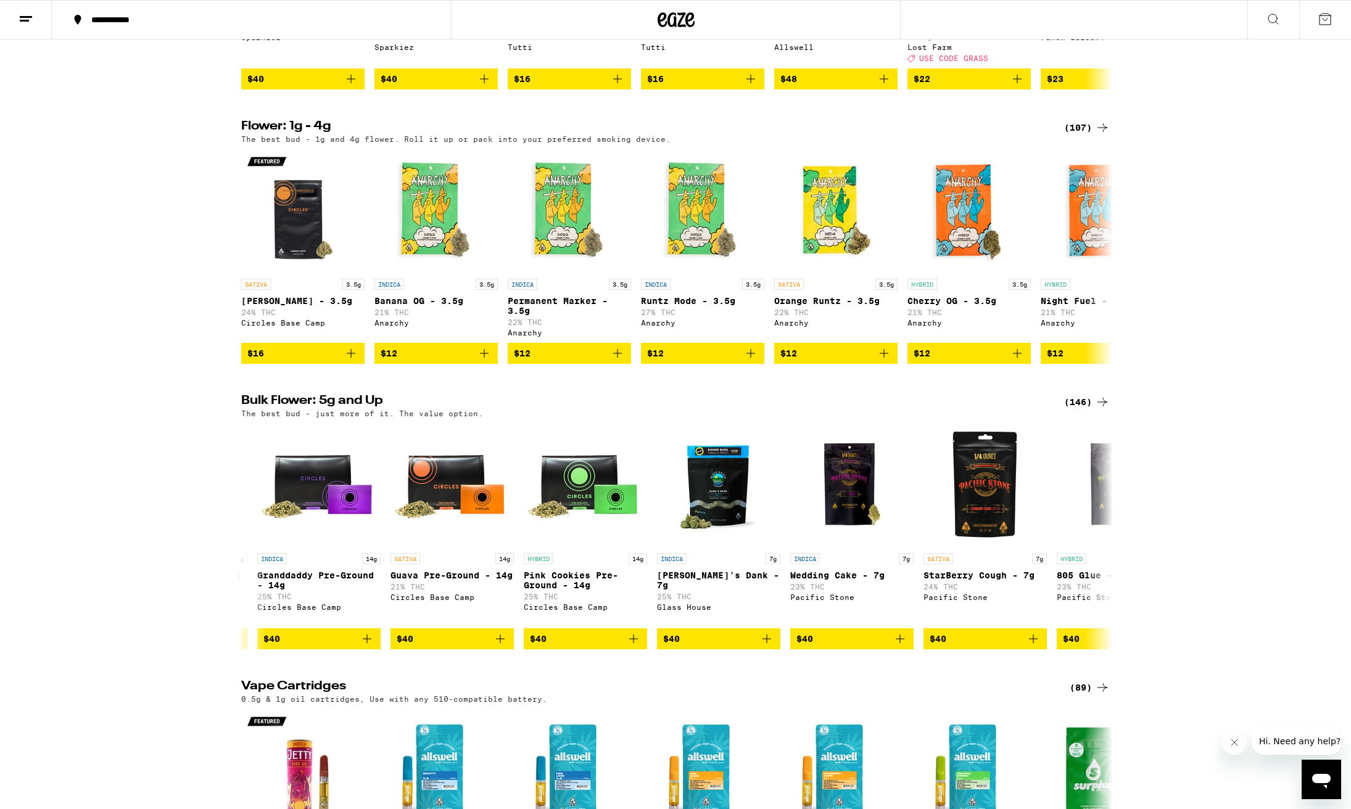
scroll to position [0, 3984]
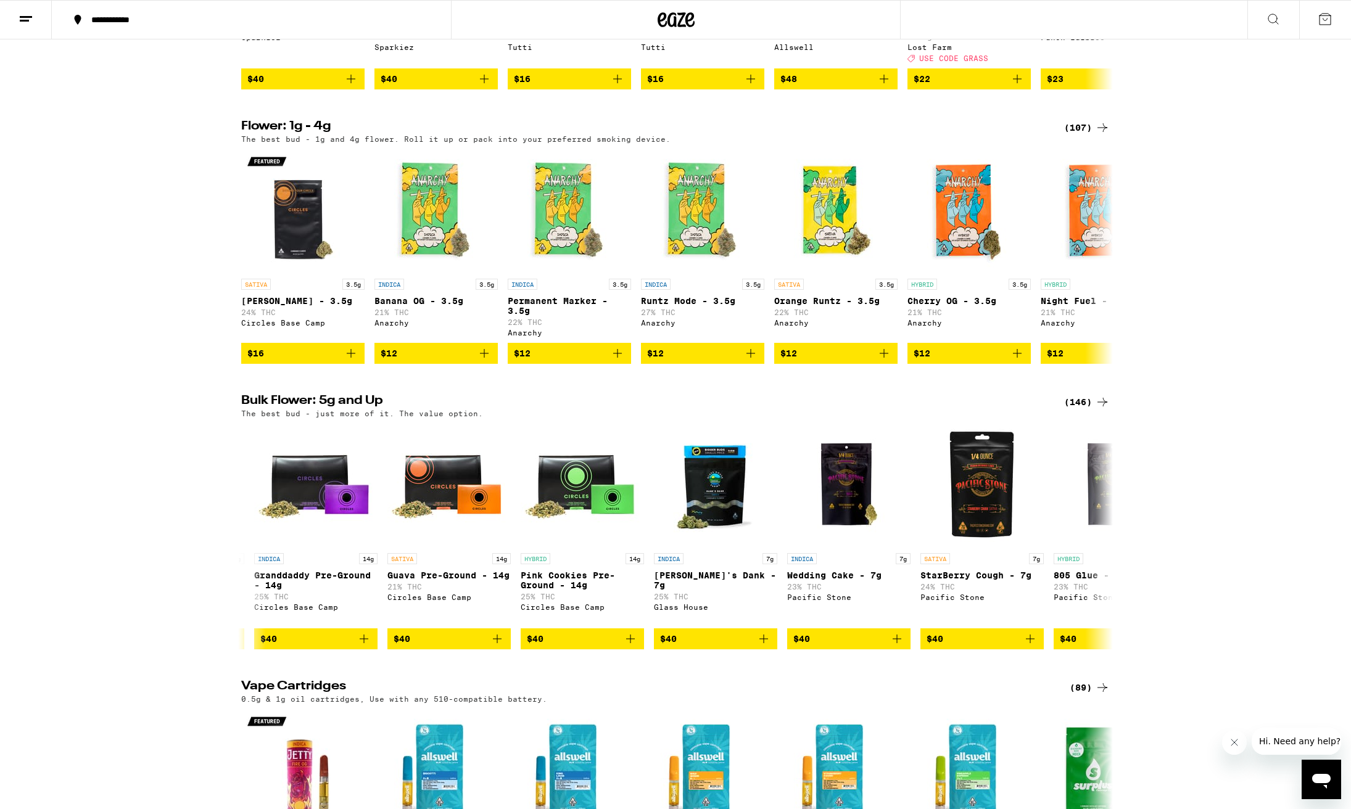
click at [1079, 410] on div "(146)" at bounding box center [1087, 402] width 46 height 15
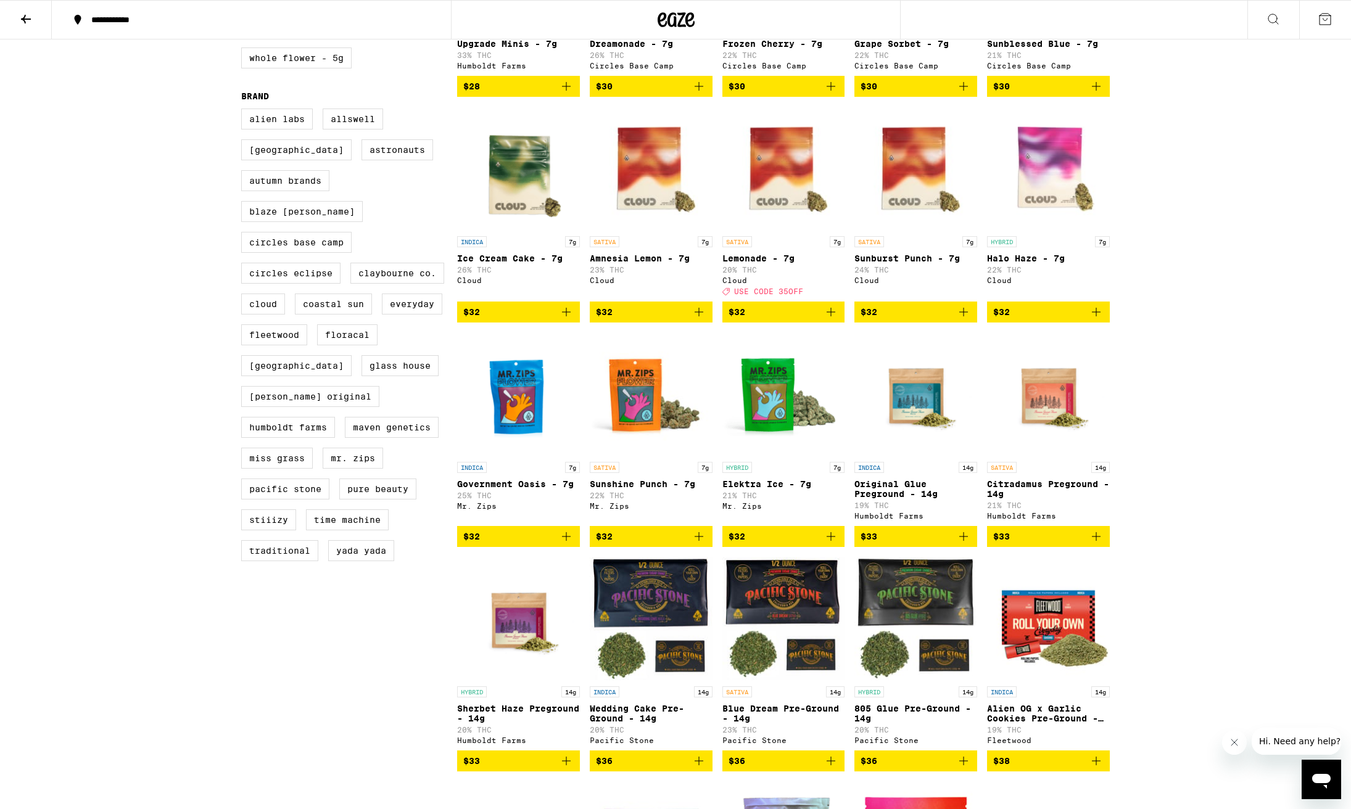
scroll to position [678, 0]
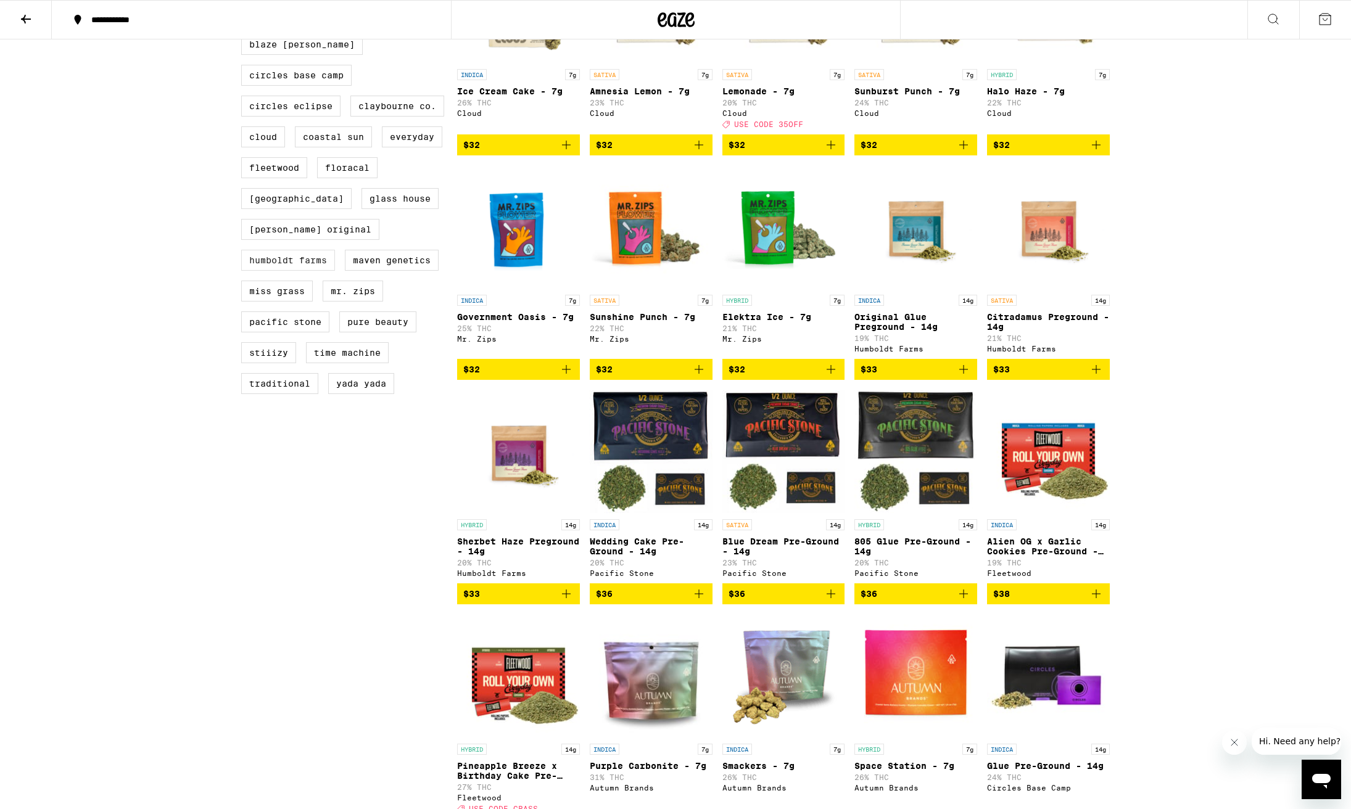
click at [279, 257] on label "Humboldt Farms" at bounding box center [288, 260] width 94 height 21
checkbox input "true"
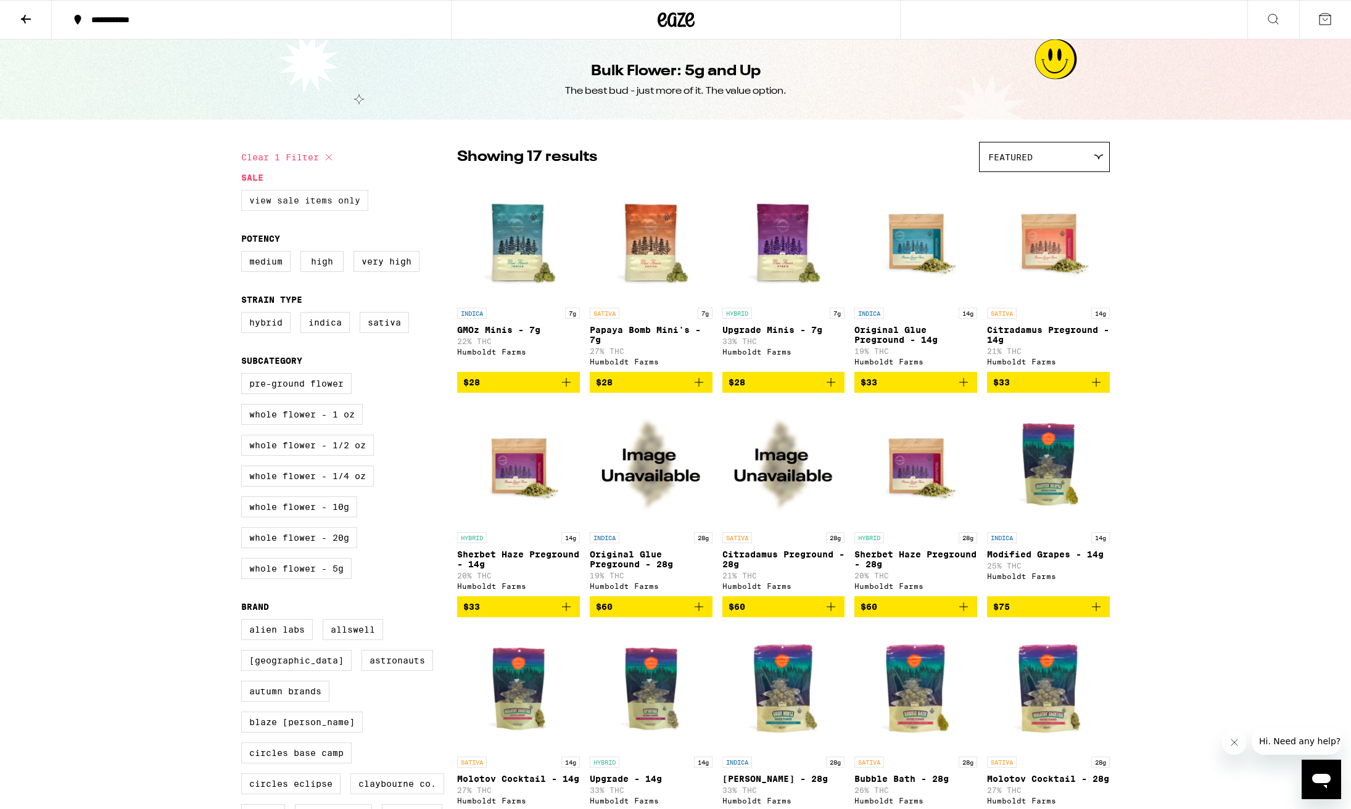
click at [303, 201] on label "View Sale Items Only" at bounding box center [304, 200] width 127 height 21
click at [244, 192] on input "View Sale Items Only" at bounding box center [244, 192] width 1 height 1
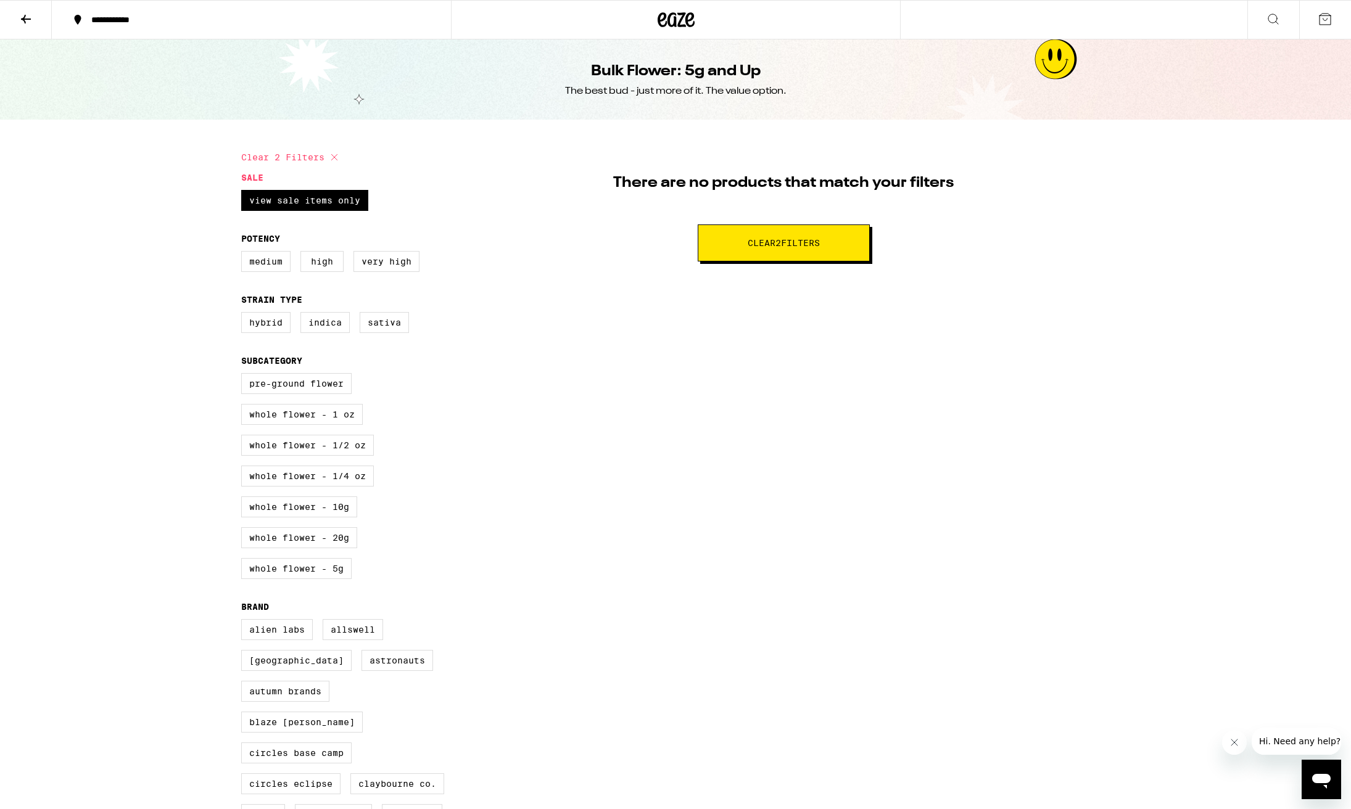
click at [334, 157] on icon at bounding box center [334, 157] width 15 height 15
checkbox input "false"
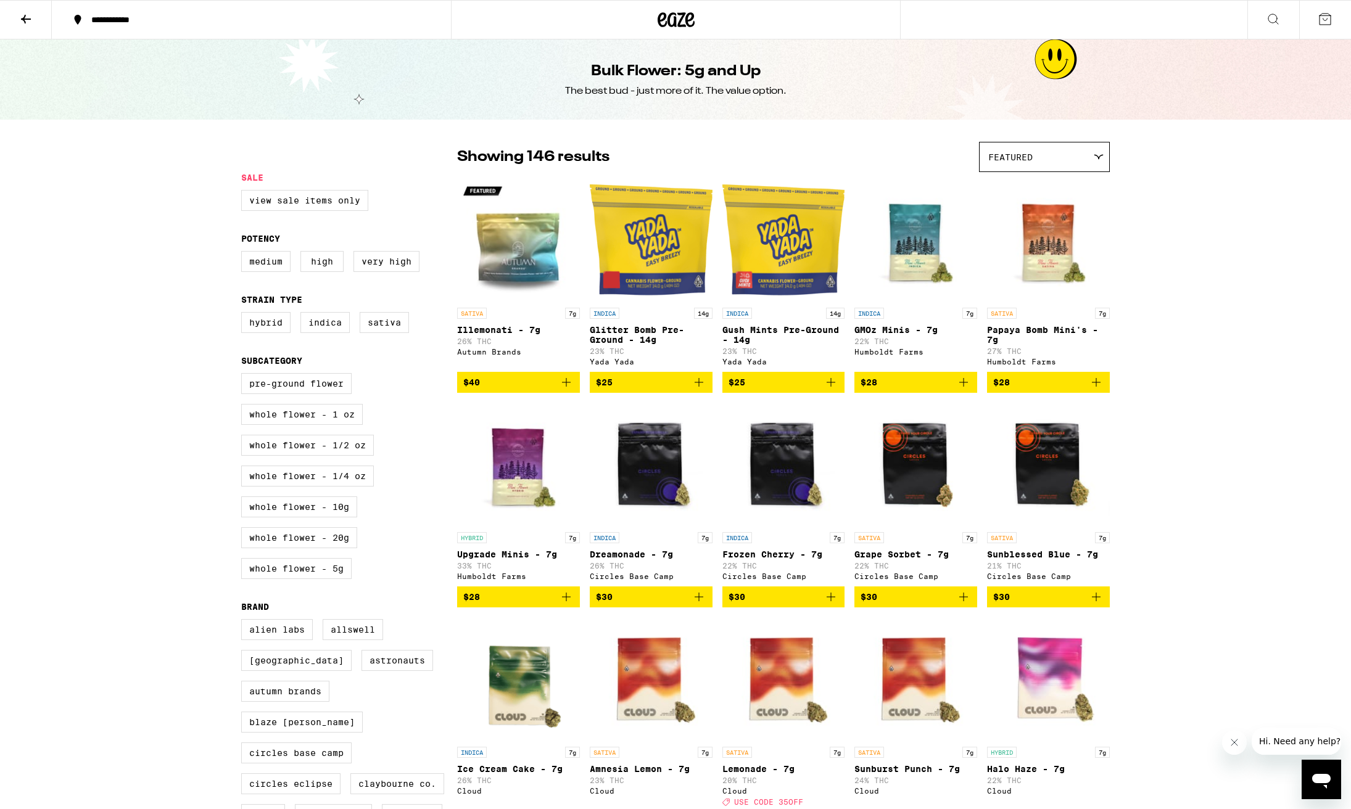
click at [24, 19] on icon at bounding box center [26, 19] width 10 height 9
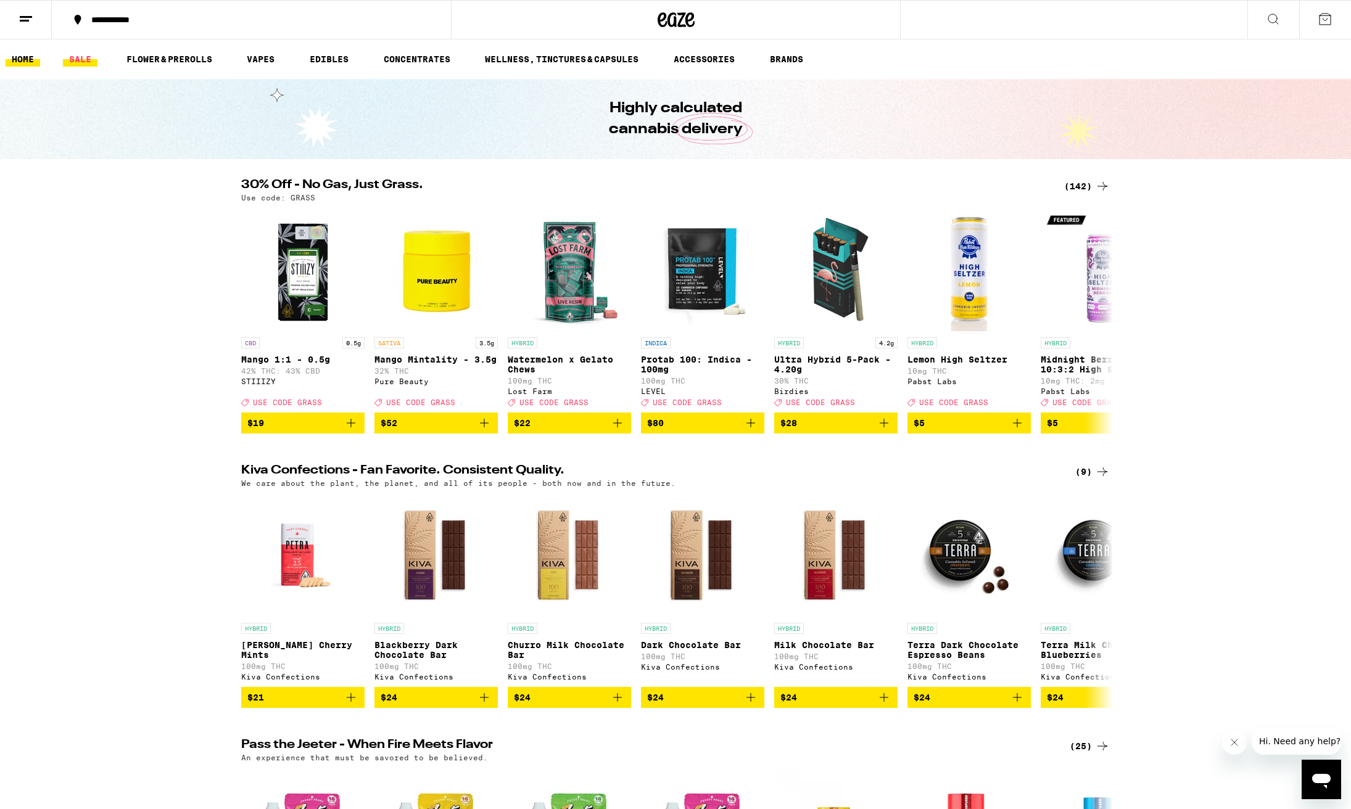
click at [81, 61] on link "SALE" at bounding box center [80, 59] width 35 height 15
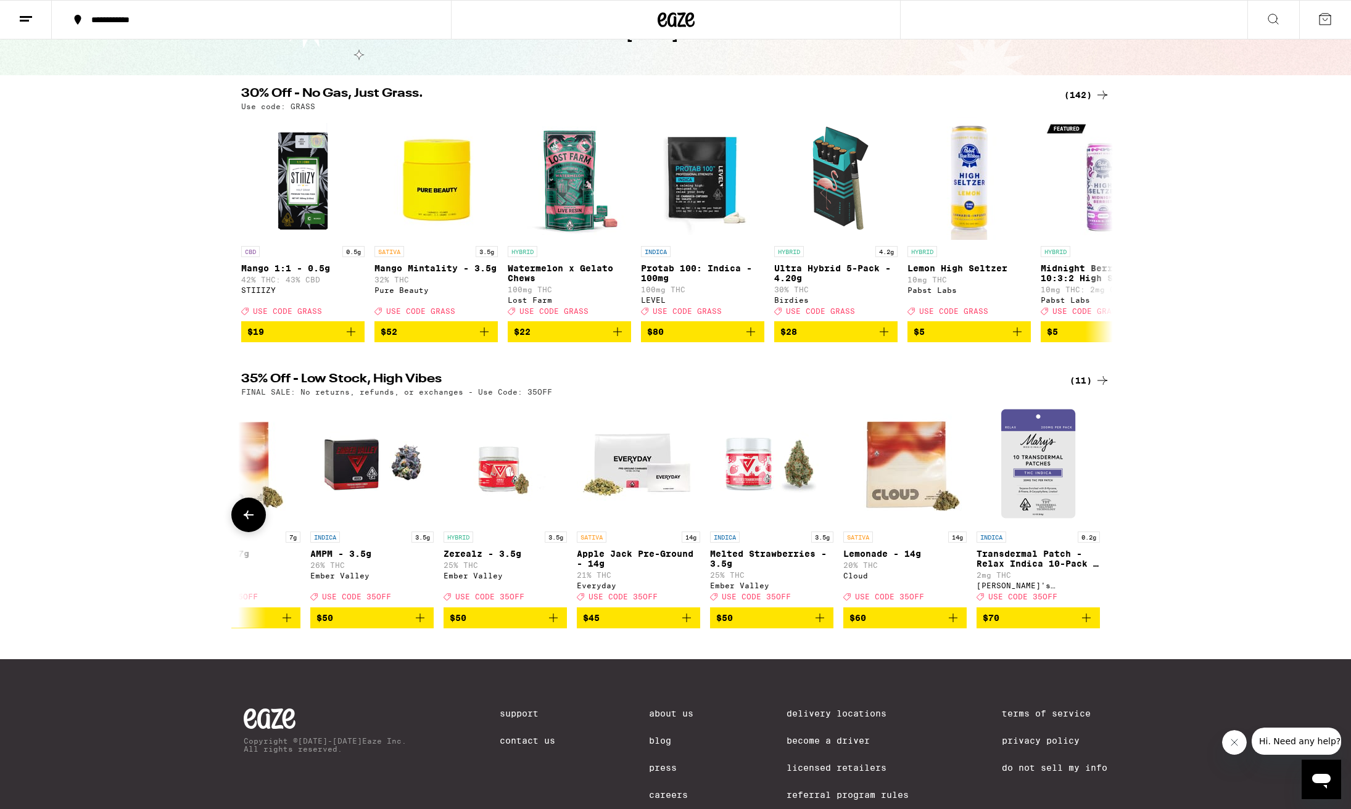
scroll to position [84, 0]
click at [684, 625] on icon "Add to bag" at bounding box center [686, 618] width 15 height 15
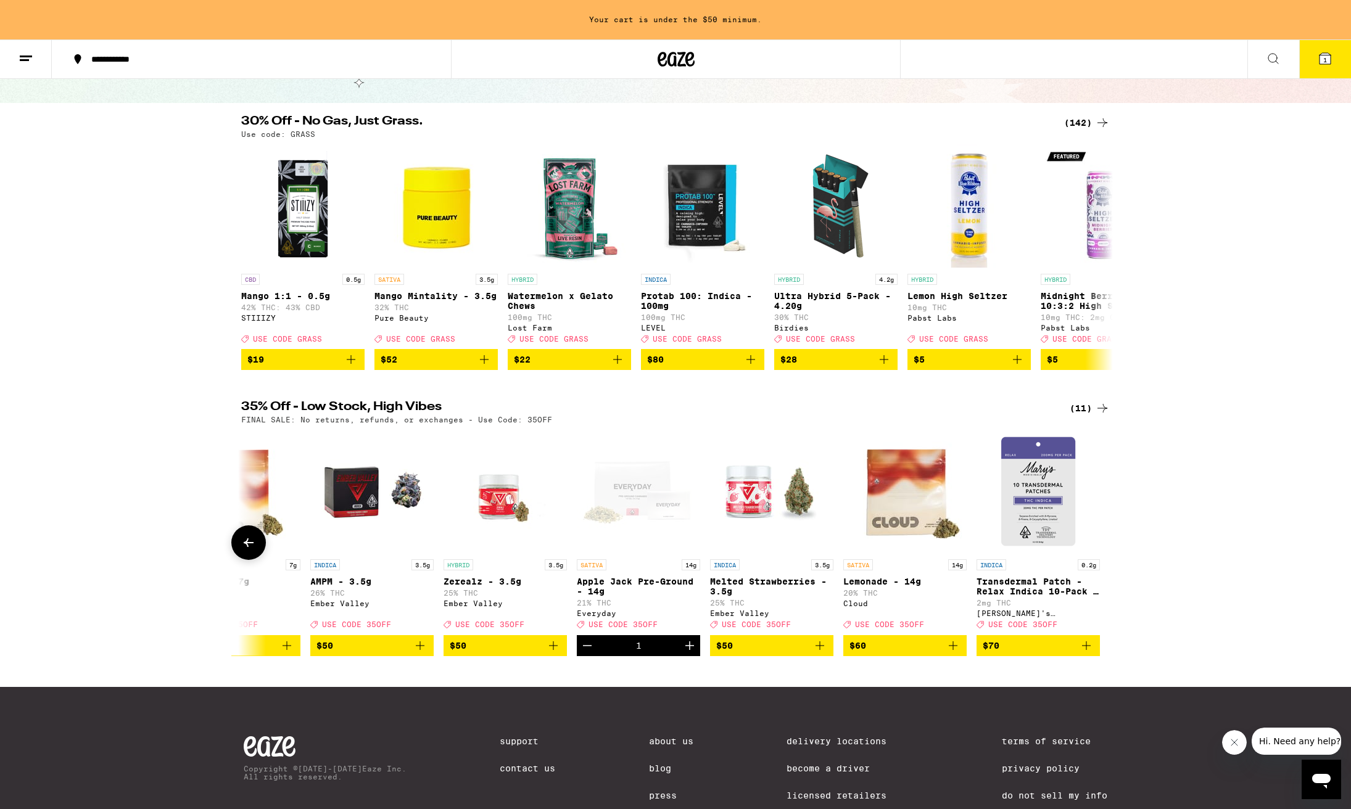
scroll to position [0, 597]
click at [953, 650] on icon "Add to bag" at bounding box center [953, 646] width 9 height 9
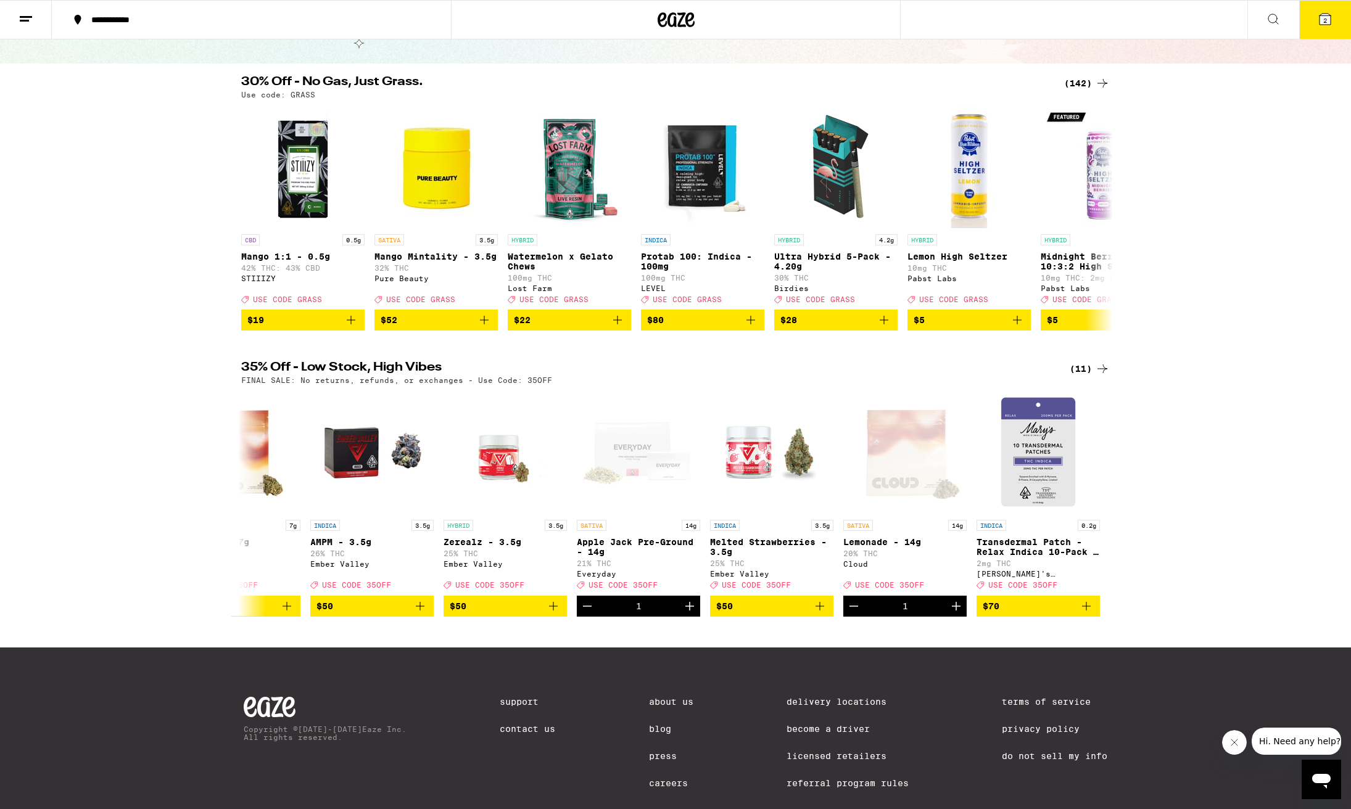
click at [1326, 17] on span "2" at bounding box center [1325, 20] width 4 height 7
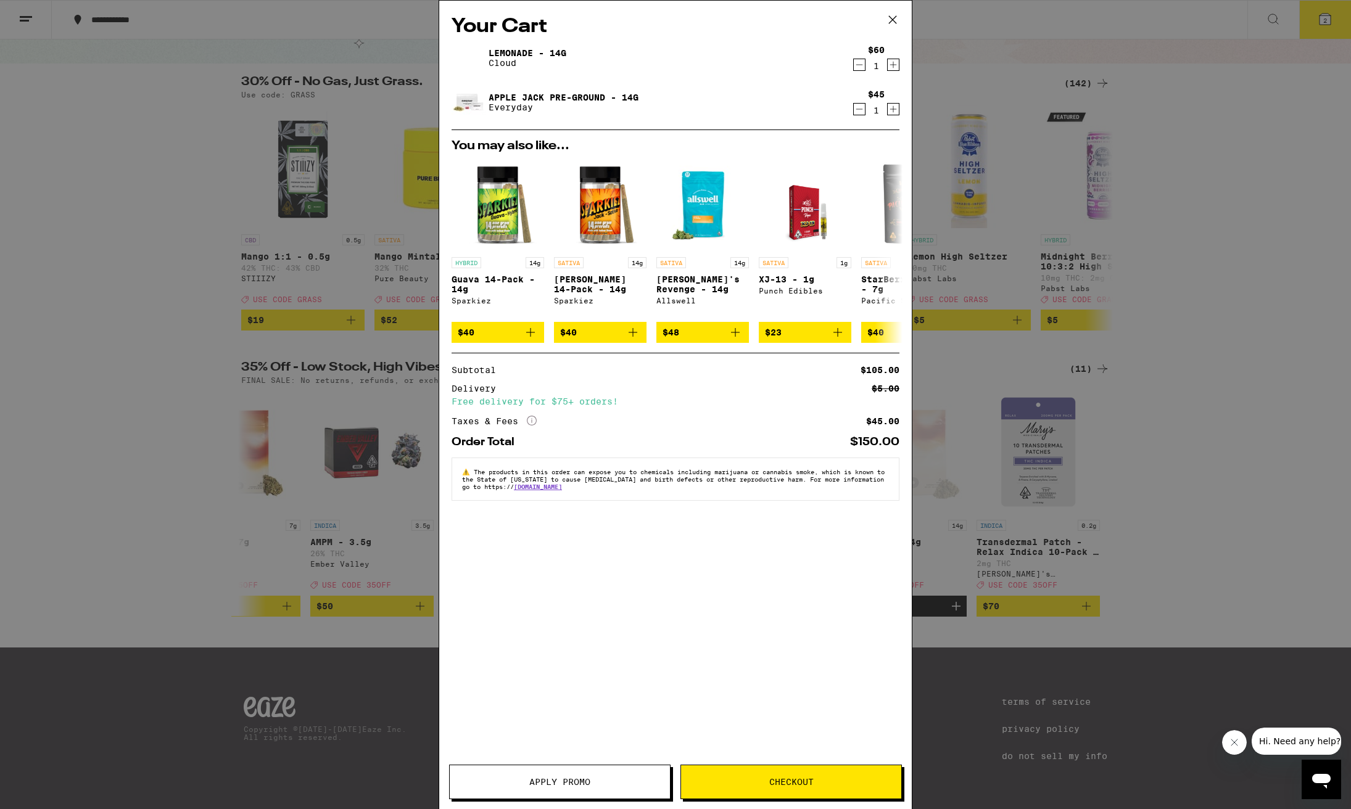
click at [545, 786] on span "Apply Promo" at bounding box center [559, 782] width 61 height 9
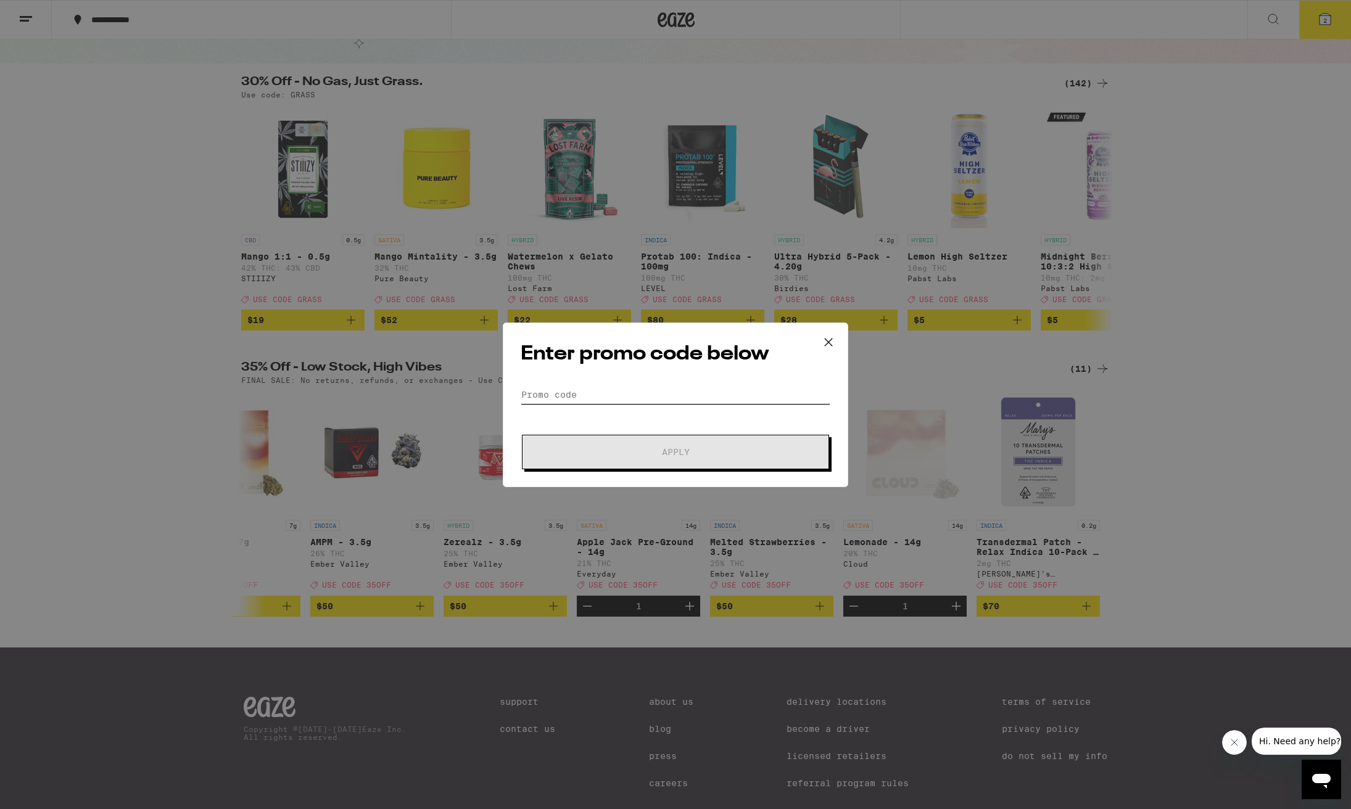
click at [568, 394] on input "Promo Code" at bounding box center [676, 395] width 310 height 19
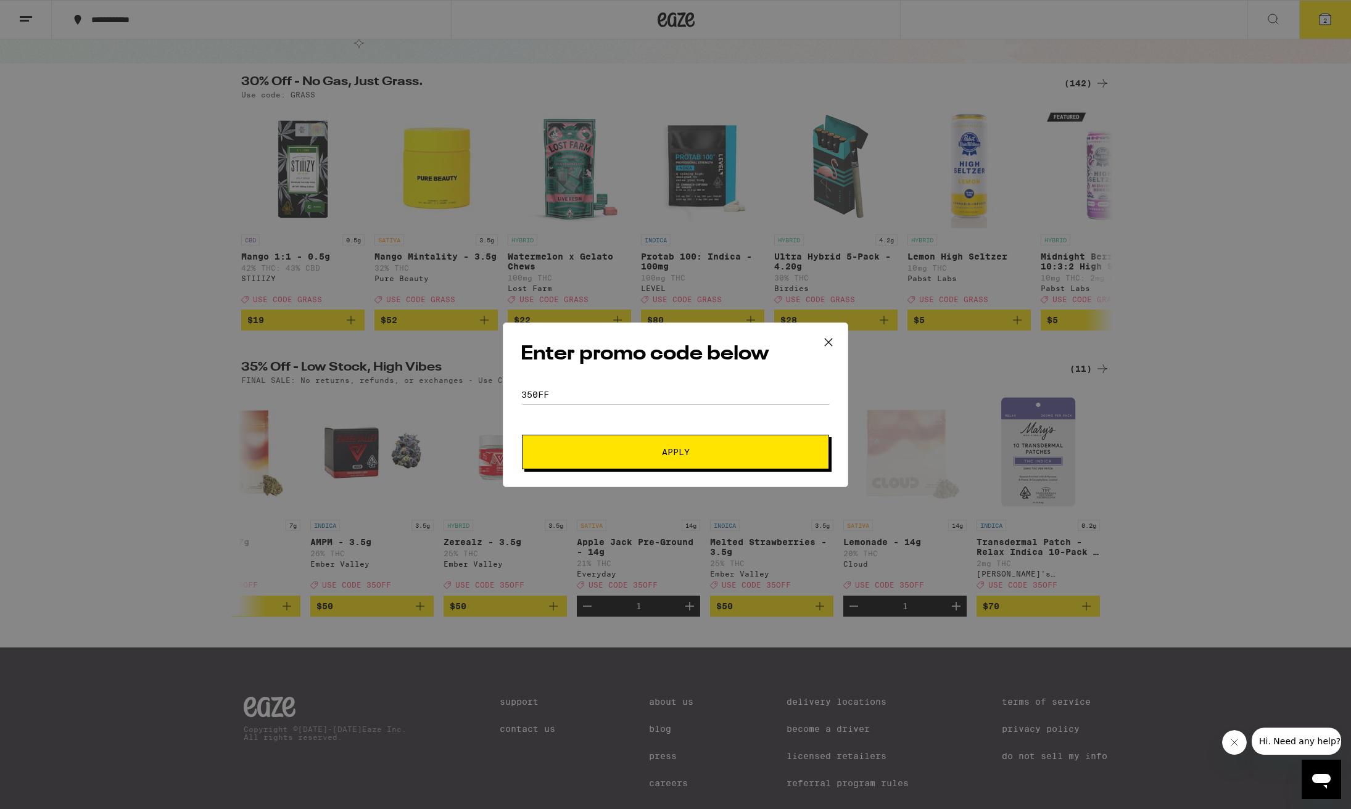
click at [712, 447] on button "Apply" at bounding box center [675, 452] width 307 height 35
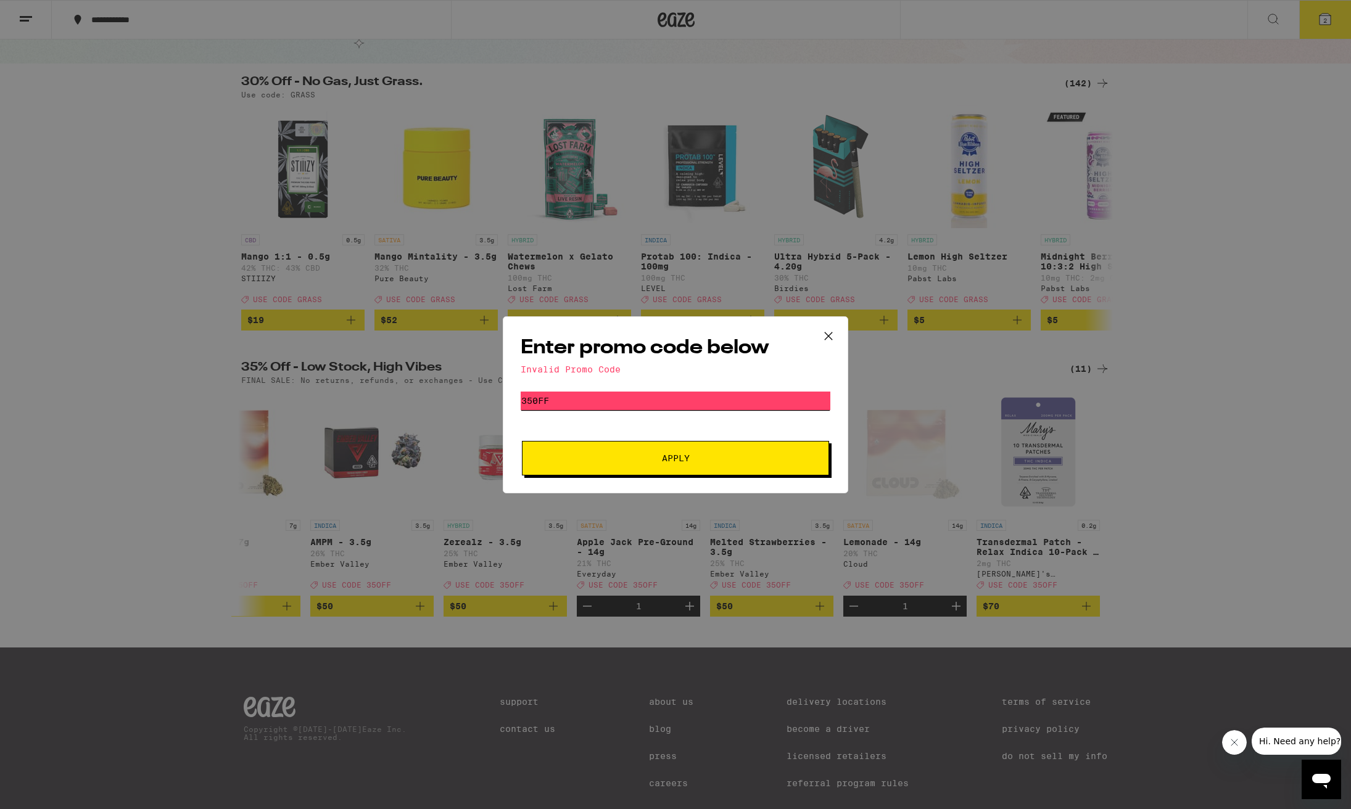
click at [574, 405] on input "350ff" at bounding box center [676, 401] width 310 height 19
type input "3"
type input "35off"
click at [675, 459] on button "Apply" at bounding box center [675, 458] width 307 height 35
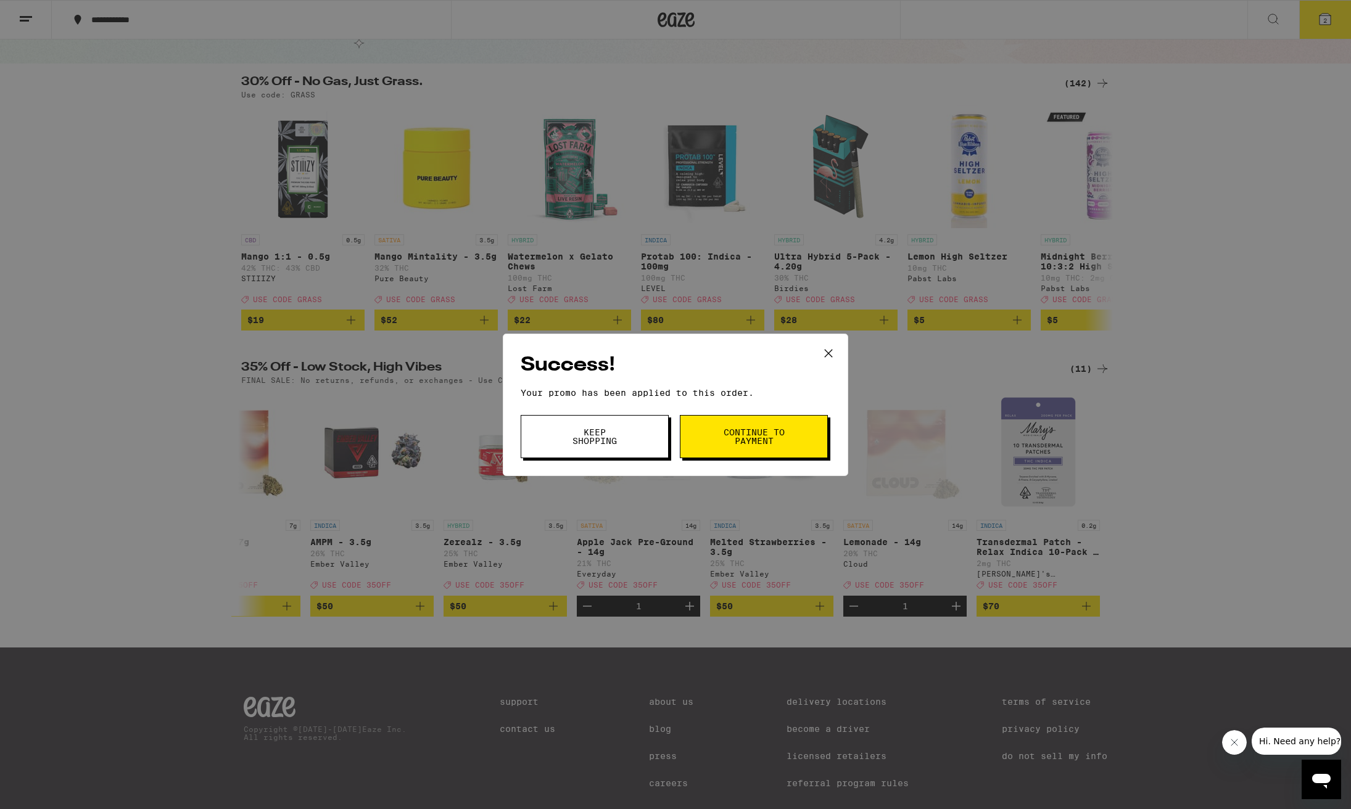
click at [872, 434] on div "Success! Your promo has been applied to this order. Promo Code 35off Keep Shopp…" at bounding box center [675, 404] width 1351 height 809
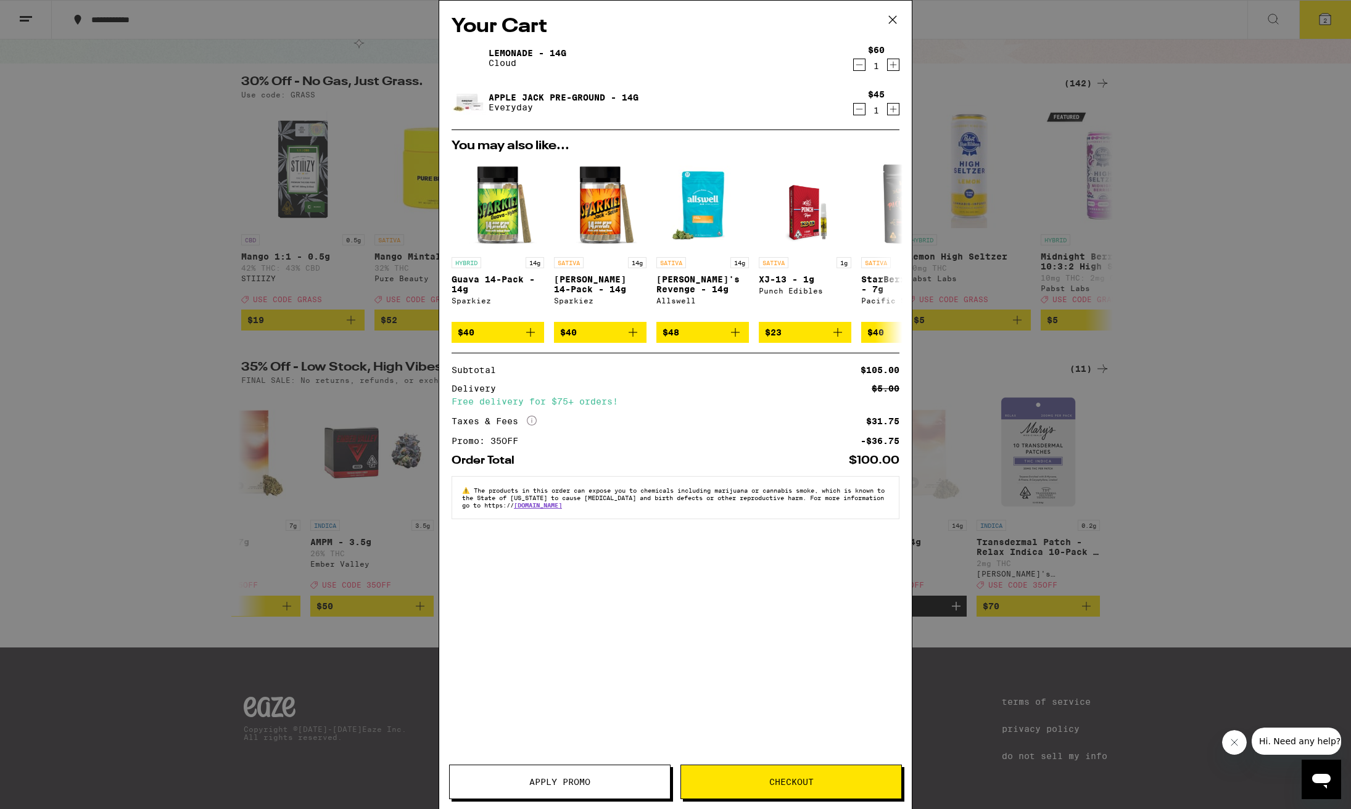
click at [860, 109] on icon "Decrement" at bounding box center [859, 109] width 7 height 0
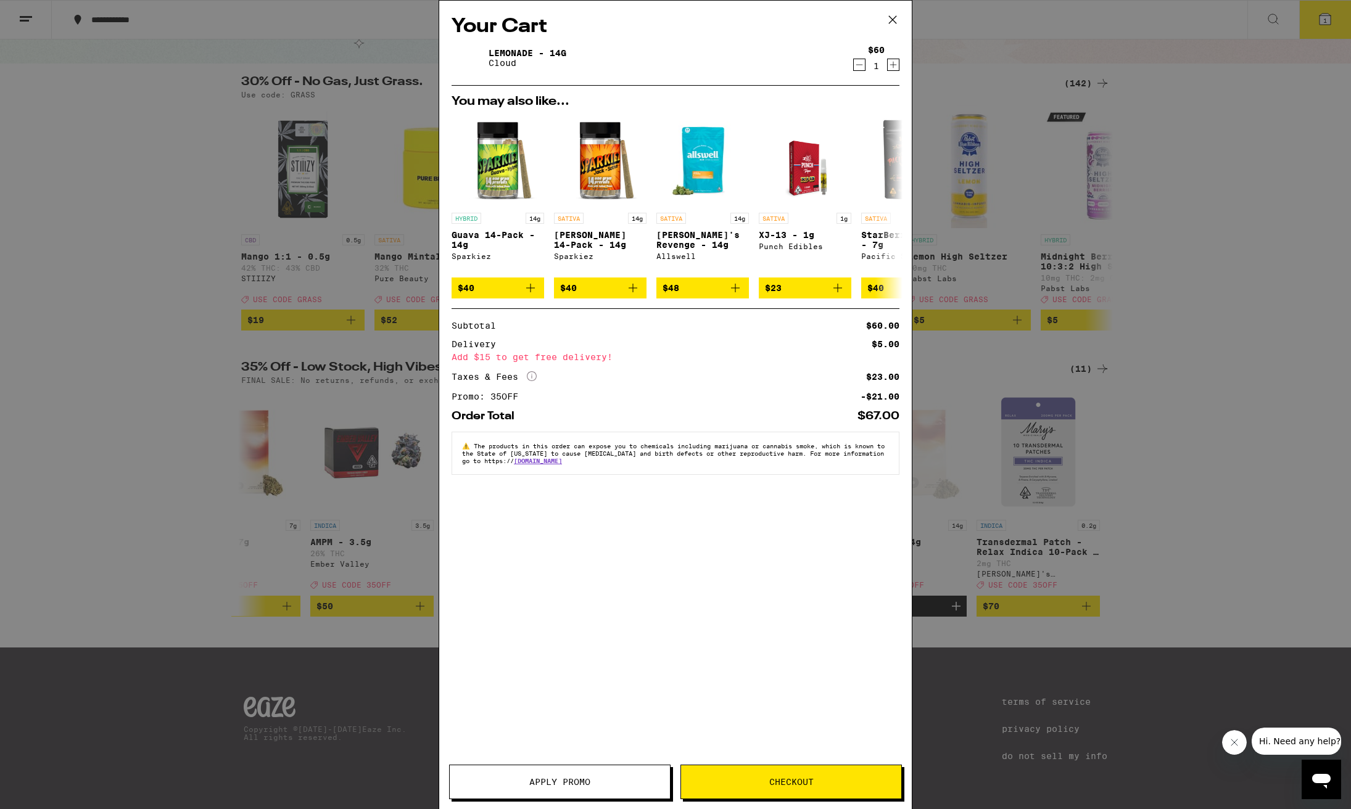
click at [864, 67] on icon "Decrement" at bounding box center [859, 64] width 11 height 15
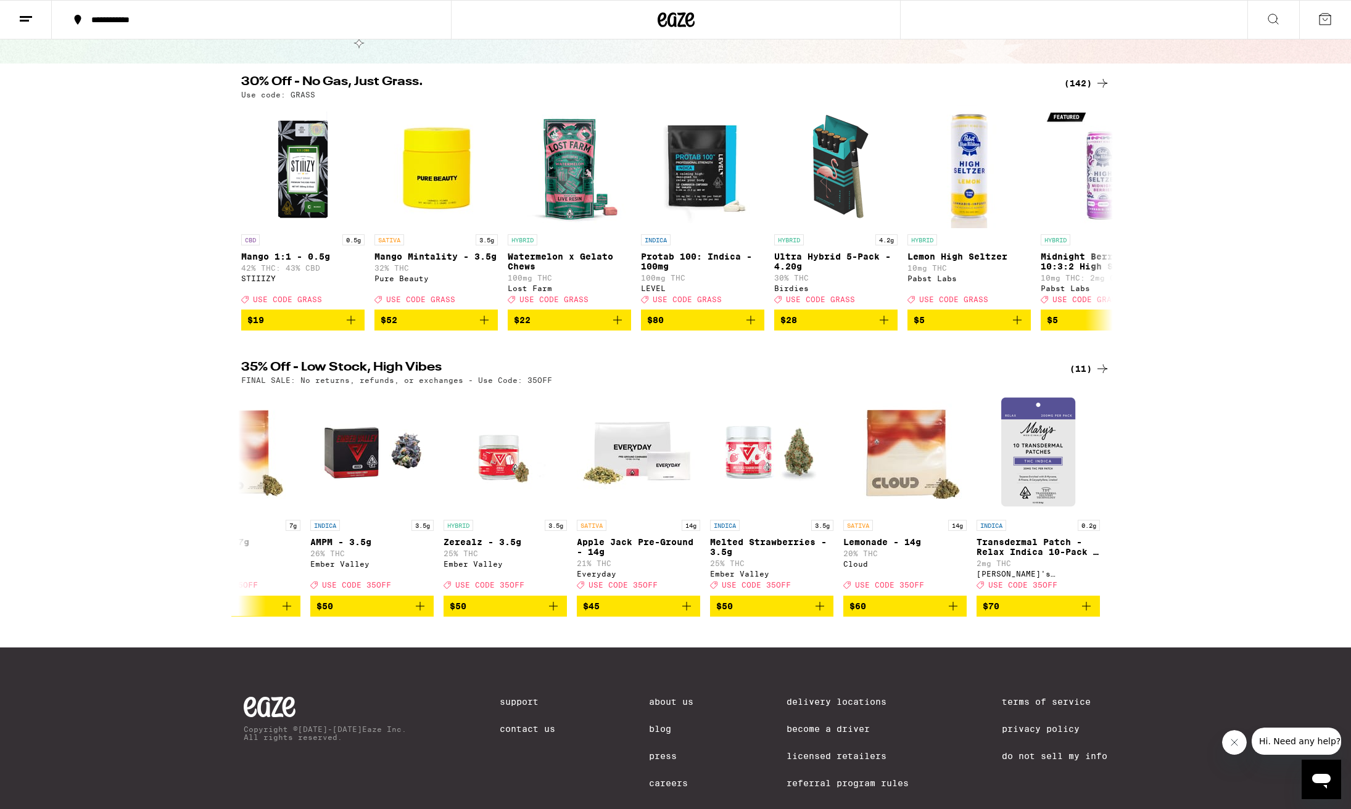
click at [60, 374] on div "35% Off - Low Stock, High Vibes (11) FINAL SALE: No returns, refunds, or exchan…" at bounding box center [675, 488] width 1351 height 255
